Goal: Transaction & Acquisition: Purchase product/service

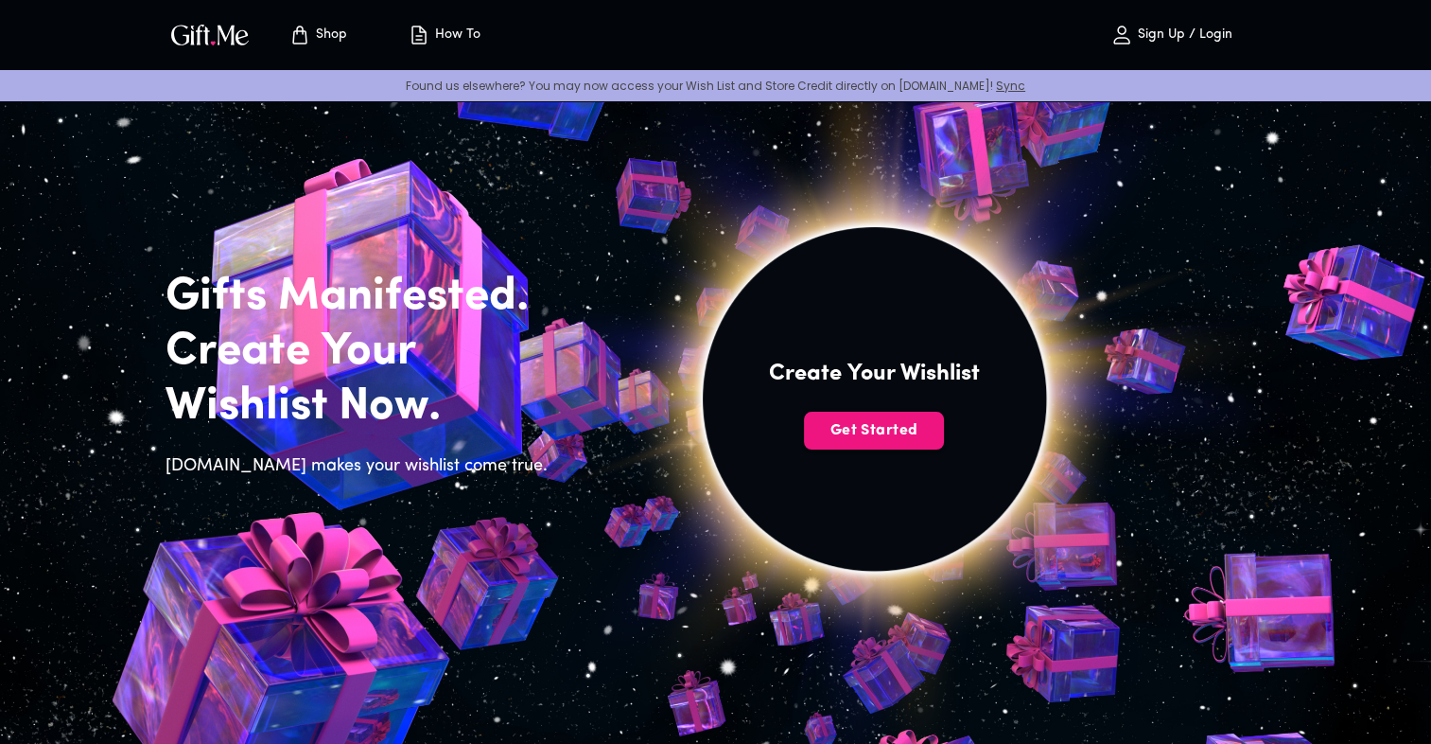
click at [452, 37] on p "How To" at bounding box center [455, 35] width 50 height 16
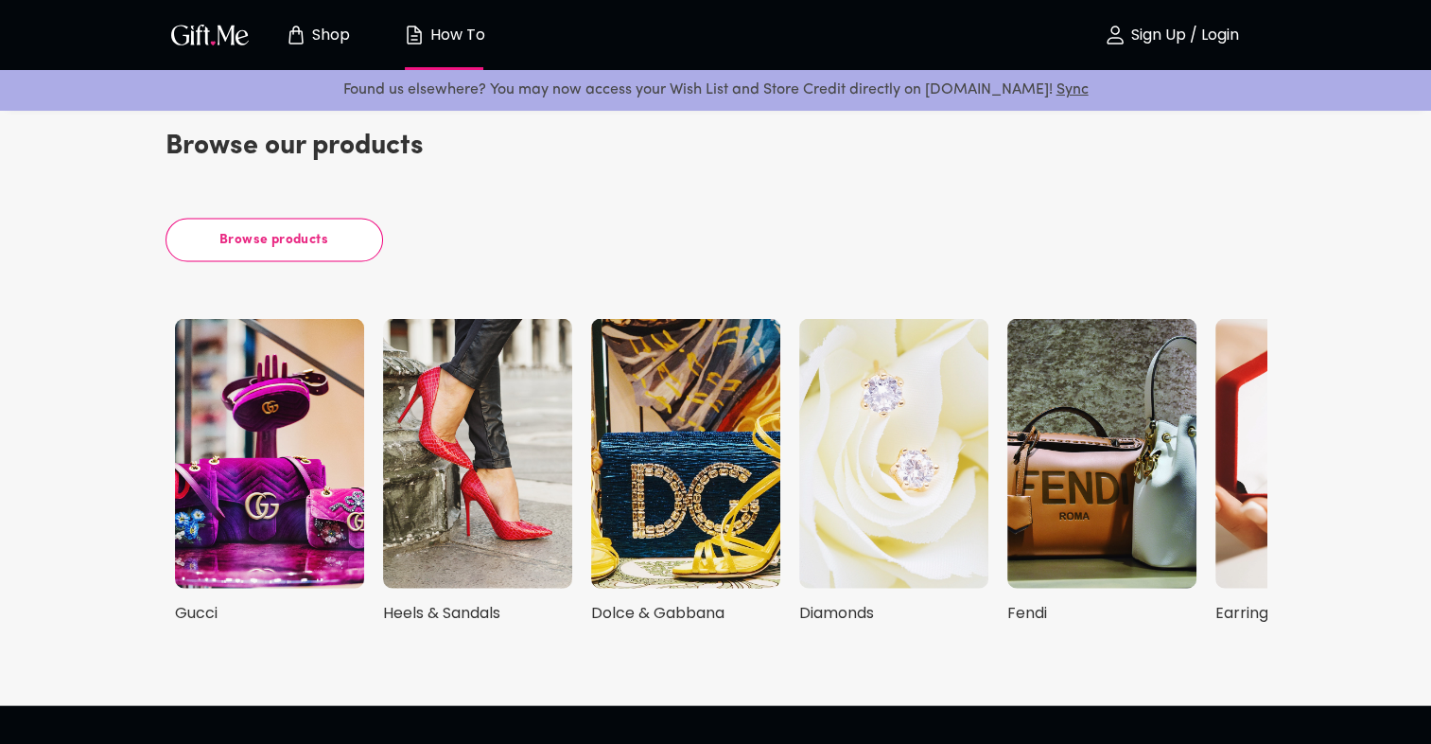
scroll to position [4067, 0]
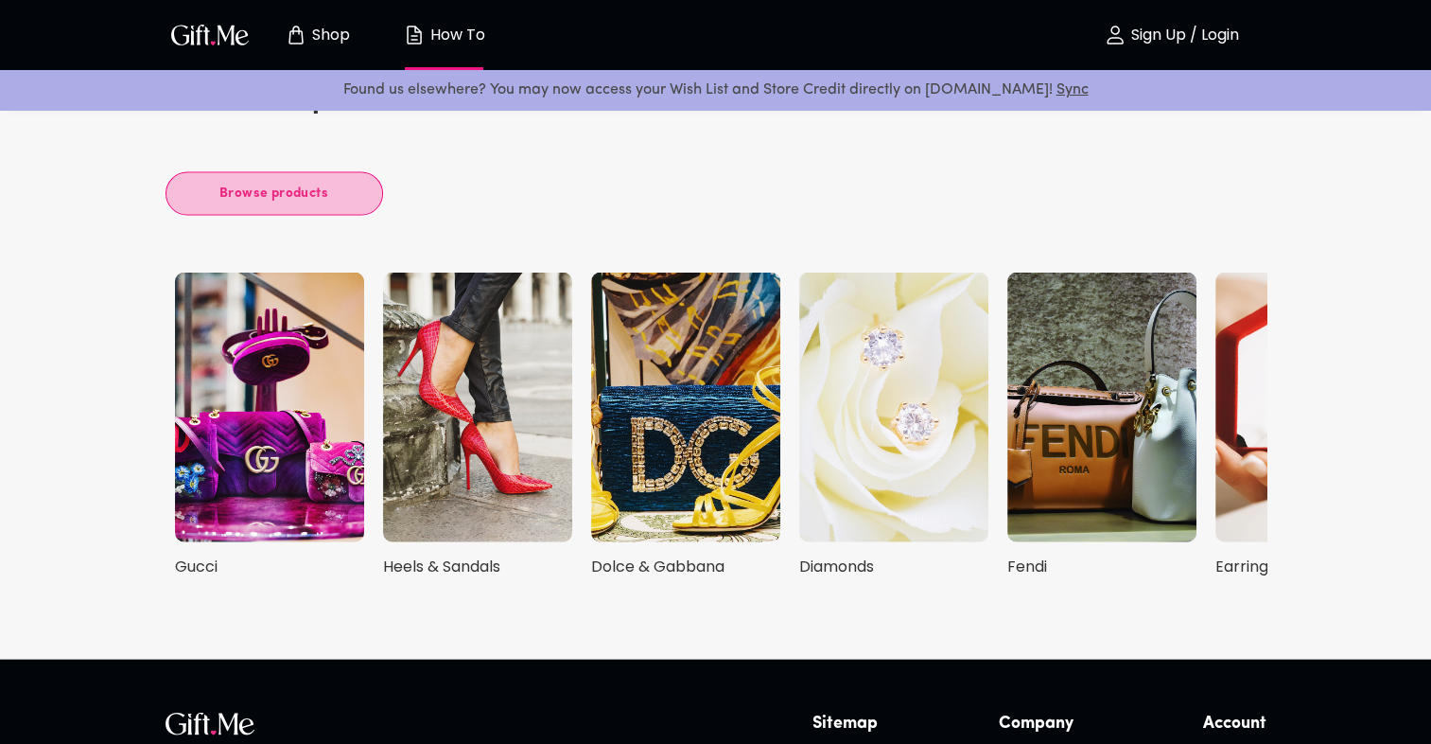
click at [359, 193] on button "Browse products" at bounding box center [275, 194] width 218 height 44
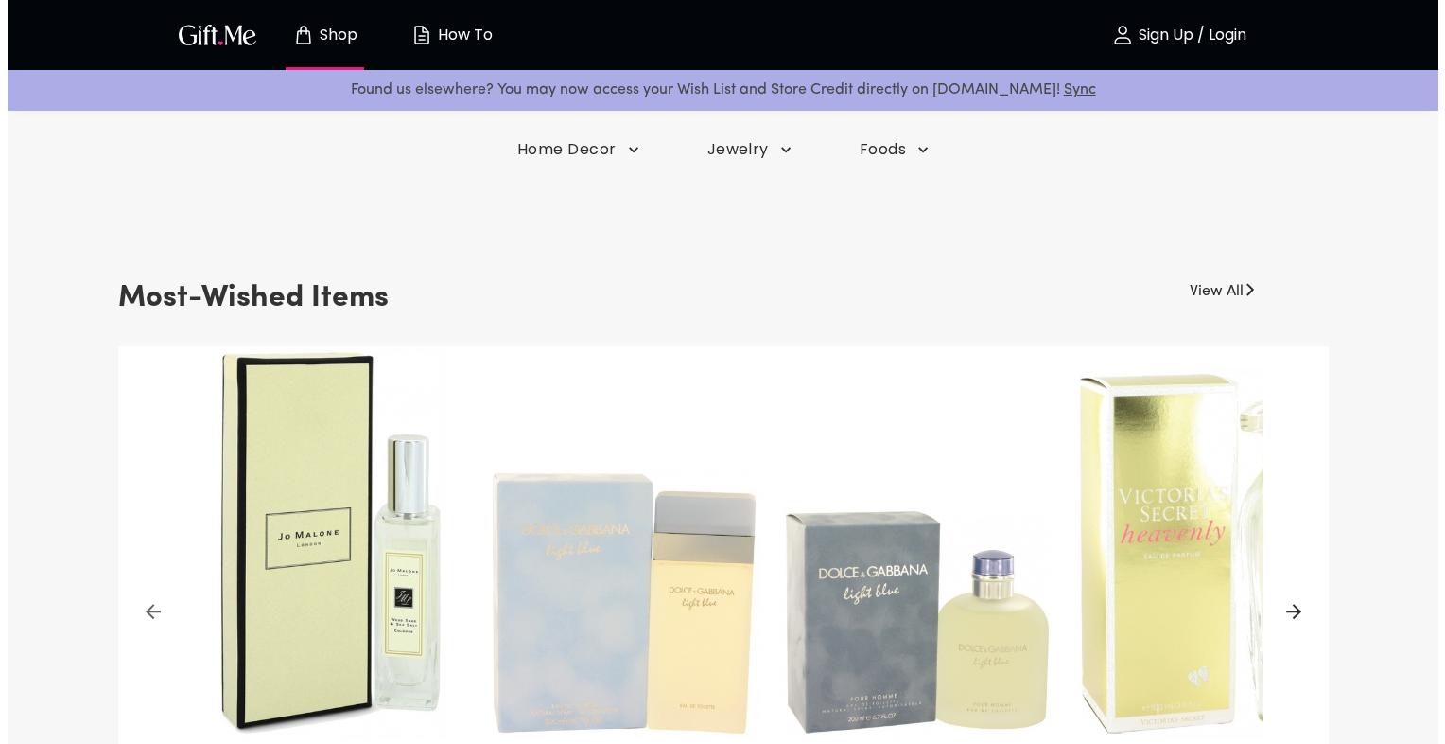
scroll to position [284, 0]
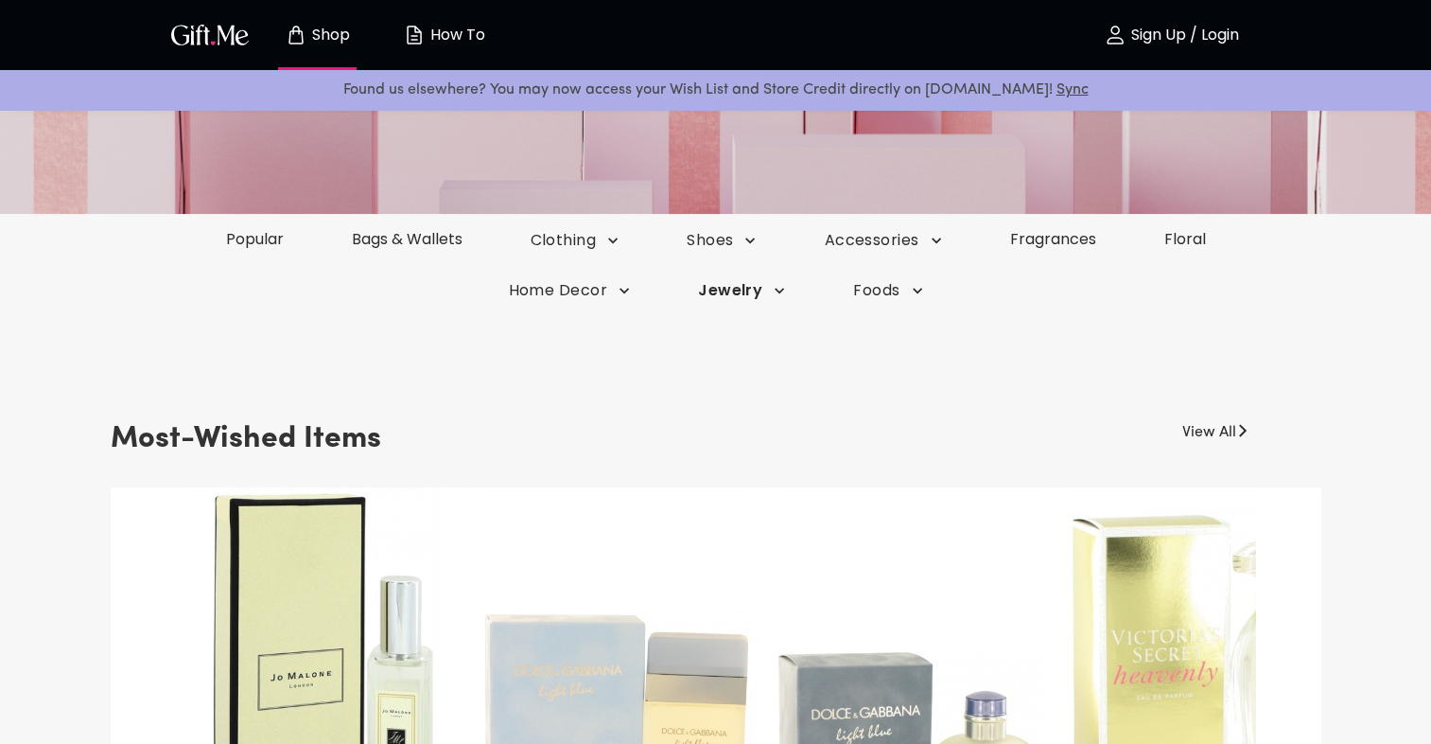
click at [620, 251] on span "Jewelry" at bounding box center [575, 240] width 89 height 21
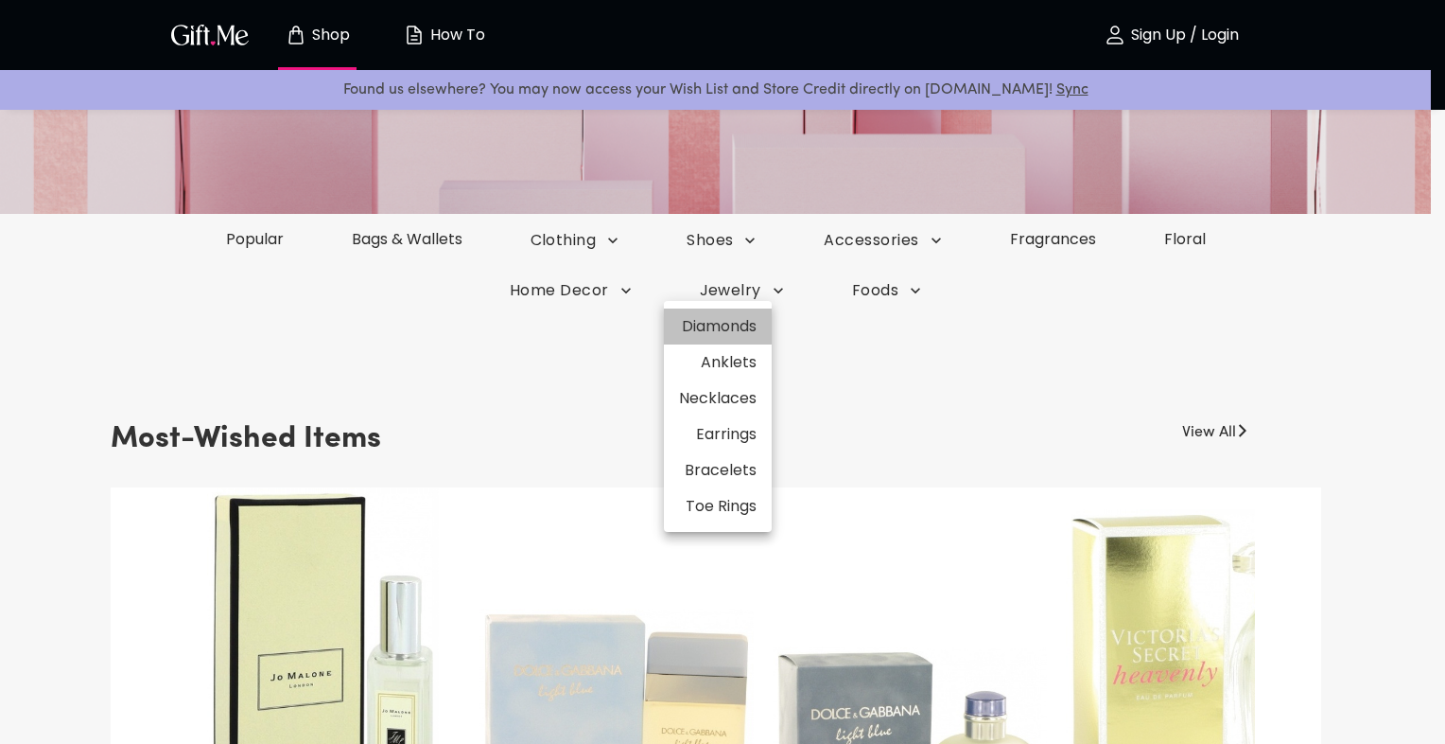
click at [739, 333] on li "Diamonds" at bounding box center [718, 326] width 108 height 36
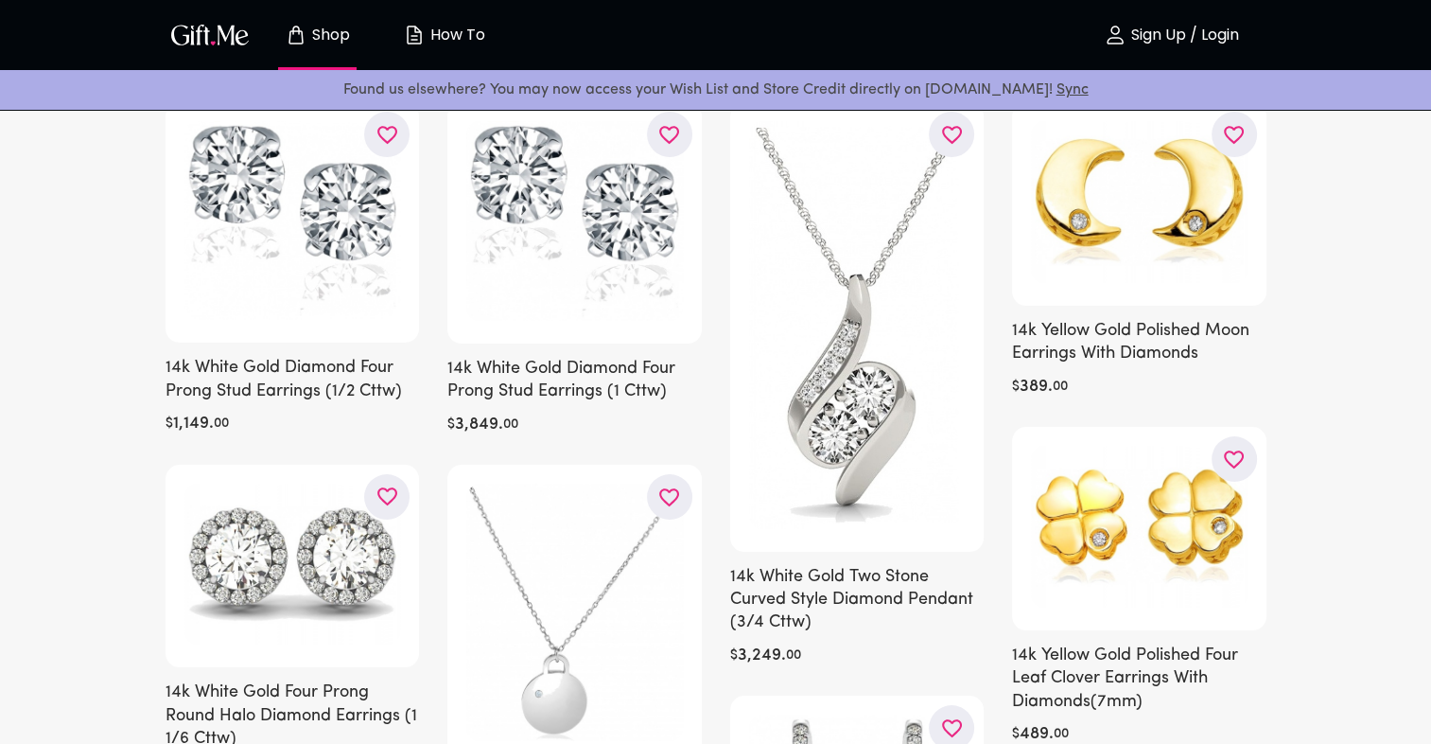
scroll to position [276, 0]
